Goal: Task Accomplishment & Management: Complete application form

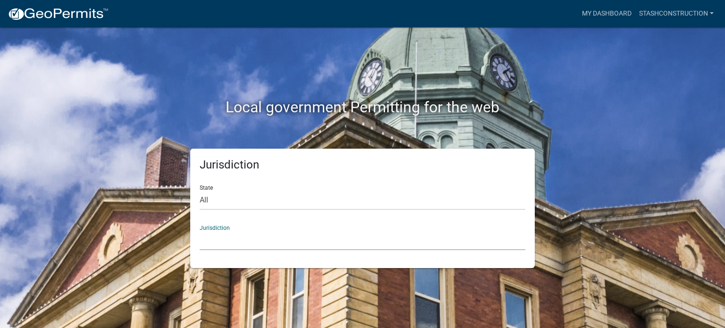
click at [246, 235] on select "[GEOGRAPHIC_DATA], [US_STATE] [GEOGRAPHIC_DATA], [US_STATE][PERSON_NAME][GEOGRA…" at bounding box center [363, 240] width 326 height 19
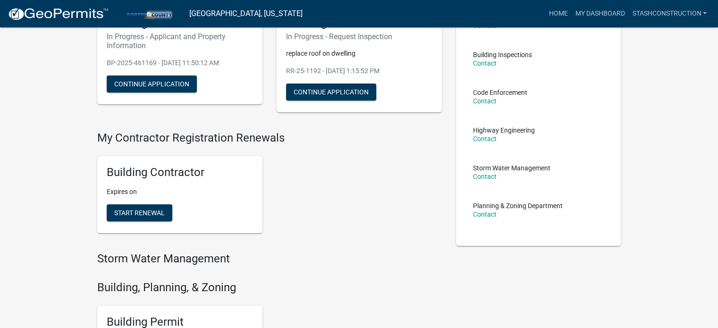
scroll to position [47, 0]
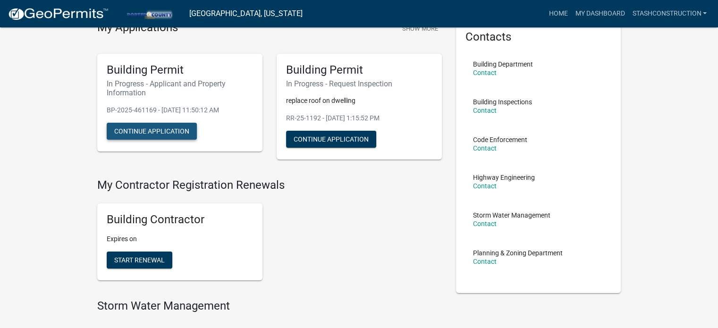
click at [163, 135] on button "Continue Application" at bounding box center [152, 131] width 90 height 17
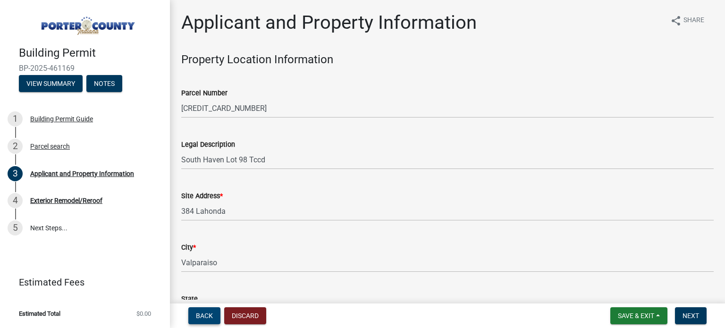
click at [211, 319] on span "Back" at bounding box center [204, 316] width 17 height 8
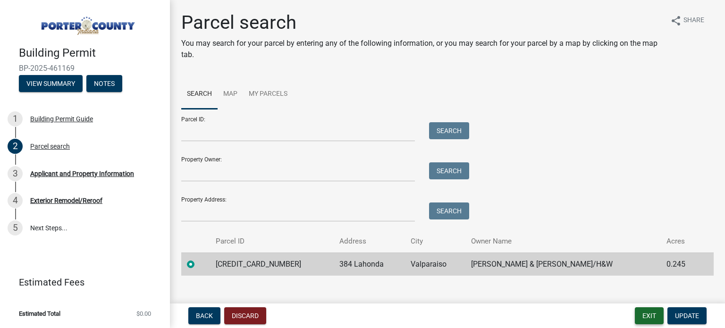
click at [653, 314] on button "Exit" at bounding box center [649, 315] width 29 height 17
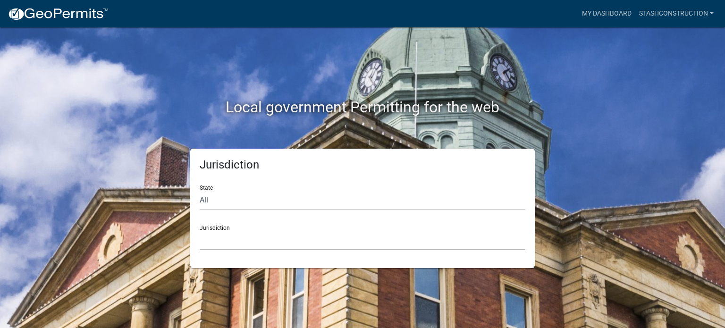
click at [262, 240] on select "[GEOGRAPHIC_DATA], [US_STATE] [GEOGRAPHIC_DATA], [US_STATE][PERSON_NAME][GEOGRA…" at bounding box center [363, 240] width 326 height 19
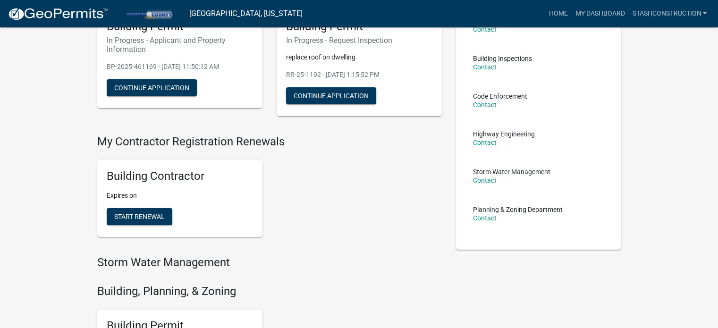
scroll to position [189, 0]
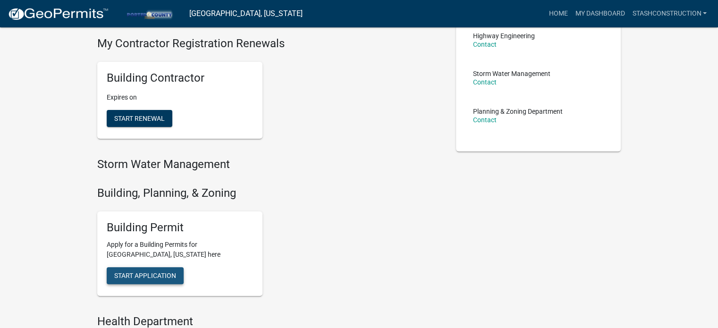
click at [123, 275] on span "Start Application" at bounding box center [145, 276] width 62 height 8
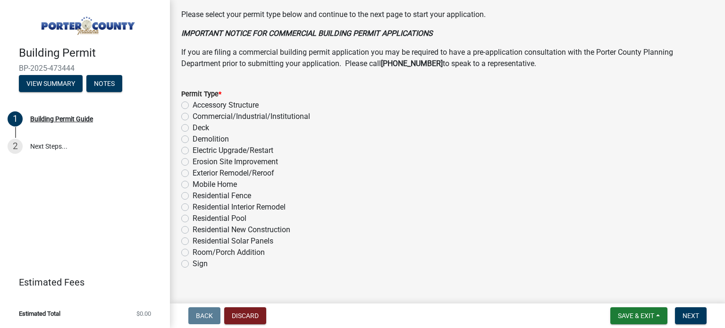
scroll to position [755, 0]
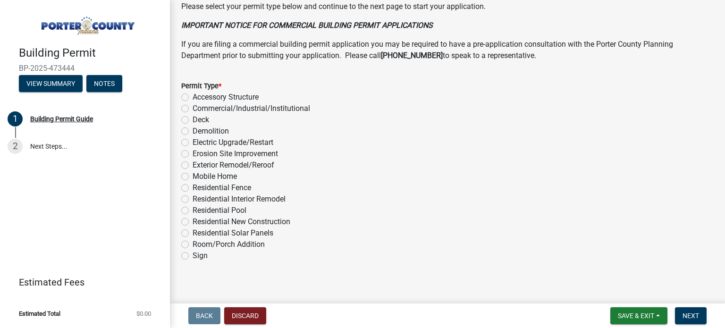
click at [212, 199] on label "Residential Interior Remodel" at bounding box center [239, 199] width 93 height 11
click at [199, 199] on input "Residential Interior Remodel" at bounding box center [196, 197] width 6 height 6
radio input "true"
click at [682, 314] on button "Next" at bounding box center [691, 315] width 32 height 17
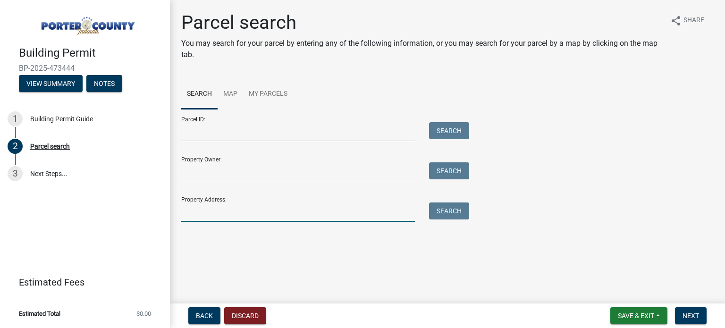
click at [209, 208] on input "Property Address:" at bounding box center [298, 212] width 234 height 19
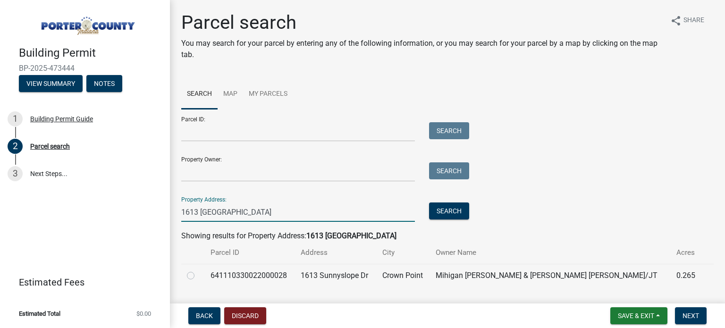
scroll to position [24, 0]
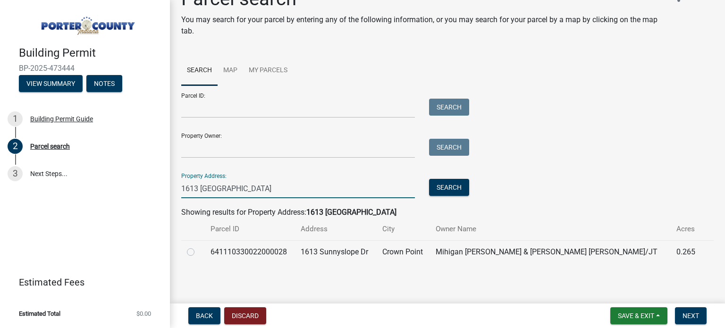
type input "1613 [GEOGRAPHIC_DATA]"
click at [198, 246] on label at bounding box center [198, 246] width 0 height 0
click at [198, 253] on input "radio" at bounding box center [201, 249] width 6 height 6
radio input "true"
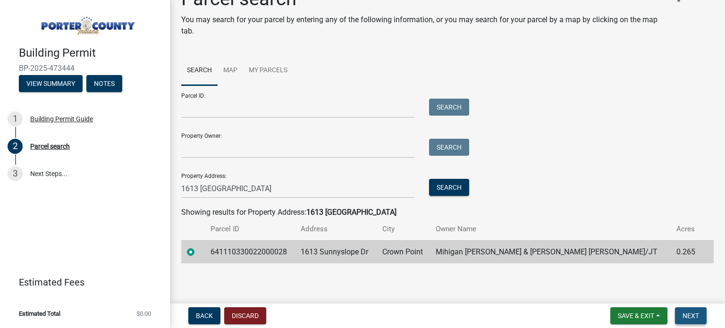
click at [689, 322] on button "Next" at bounding box center [691, 315] width 32 height 17
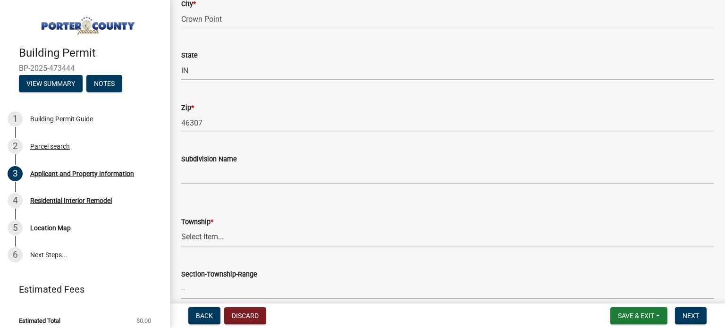
scroll to position [283, 0]
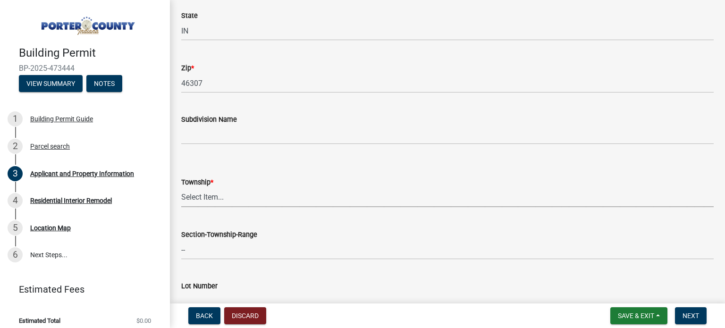
click at [209, 196] on select "Select Item... [PERSON_NAME][GEOGRAPHIC_DATA] [PERSON_NAME][GEOGRAPHIC_DATA] [G…" at bounding box center [447, 197] width 533 height 19
click at [181, 188] on select "Select Item... [PERSON_NAME][GEOGRAPHIC_DATA] [PERSON_NAME][GEOGRAPHIC_DATA] [G…" at bounding box center [447, 197] width 533 height 19
select select "eebc071e-620a-4db8-83e9-cb6b194c67e9"
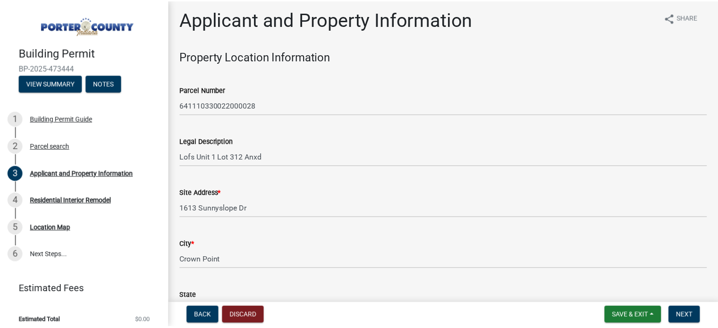
scroll to position [0, 0]
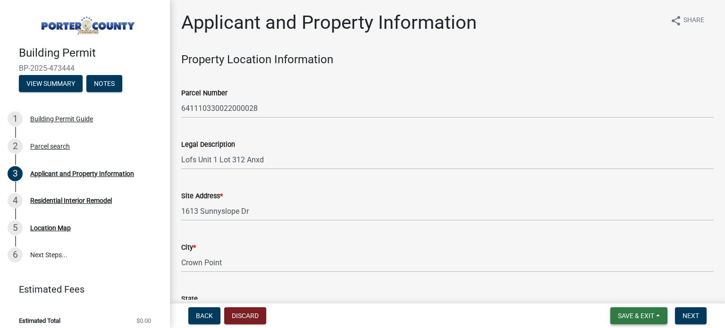
click at [620, 313] on span "Save & Exit" at bounding box center [636, 316] width 36 height 8
click at [628, 299] on button "Save & Exit" at bounding box center [630, 291] width 76 height 23
